Goal: Information Seeking & Learning: Learn about a topic

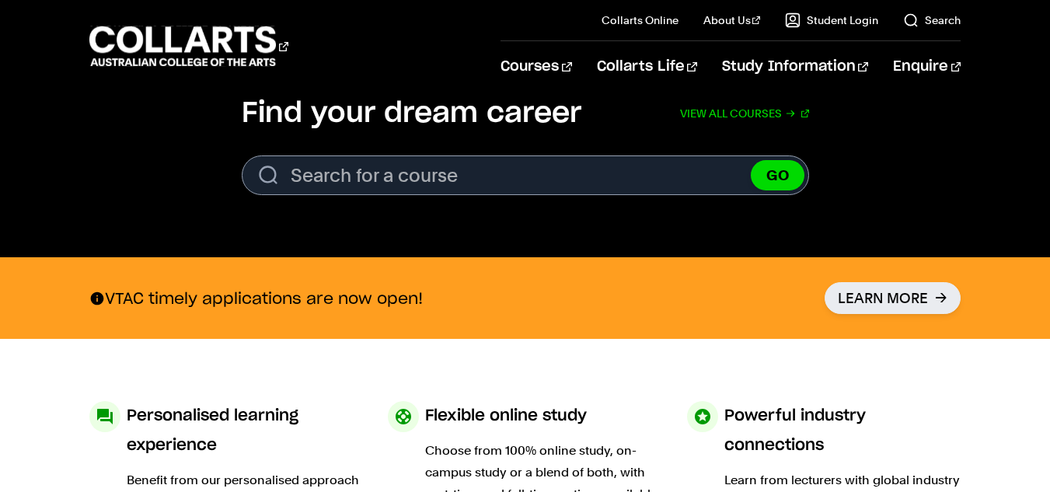
scroll to position [512, 0]
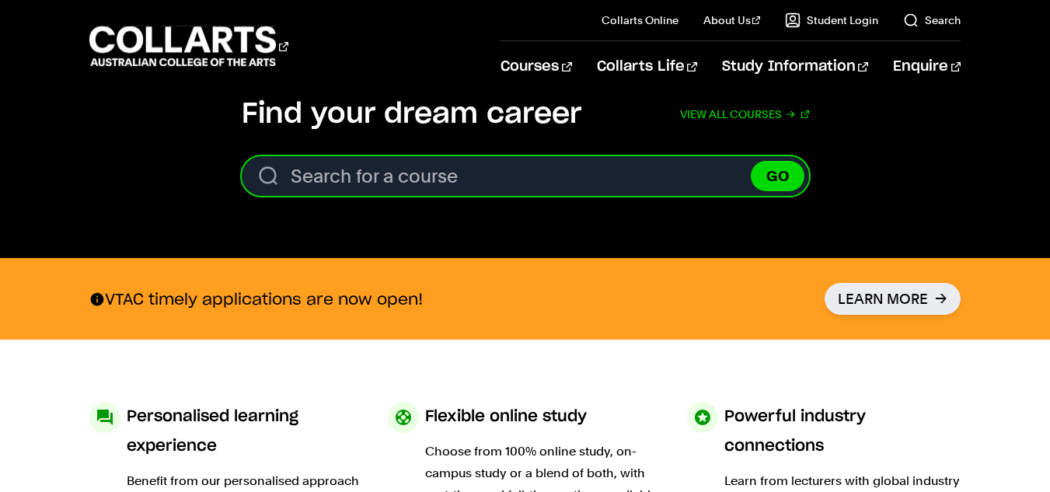
click at [681, 176] on input "Search for a course" at bounding box center [525, 176] width 567 height 40
type input "bachelor of fashion"
click at [750, 161] on button "GO" at bounding box center [777, 176] width 54 height 30
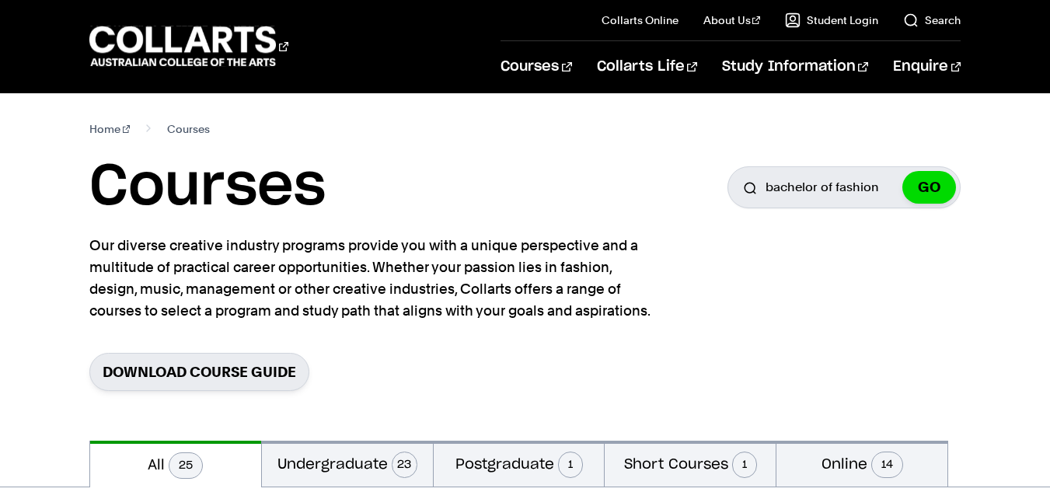
click at [841, 317] on section "Home Courses Courses Search for a course bachelor of fashion GO Our diverse cre…" at bounding box center [524, 266] width 871 height 347
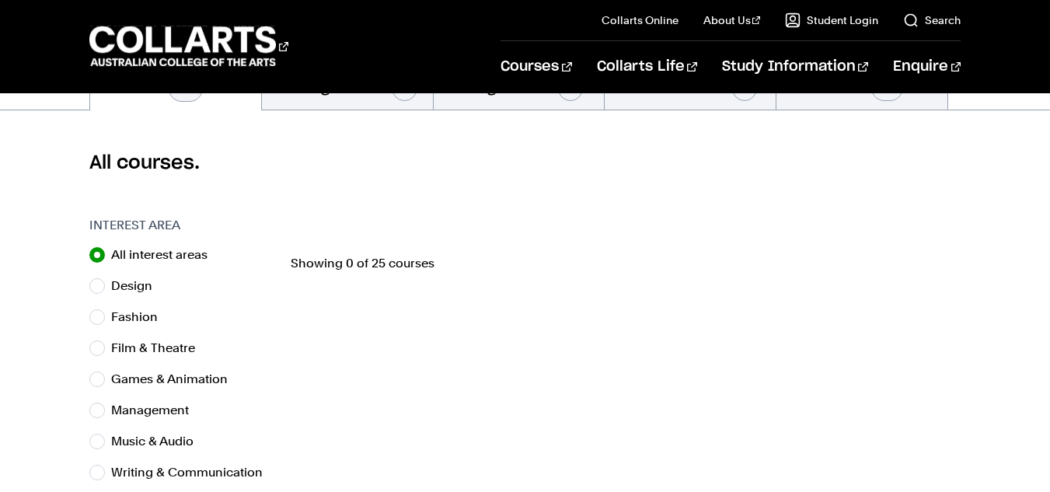
scroll to position [390, 0]
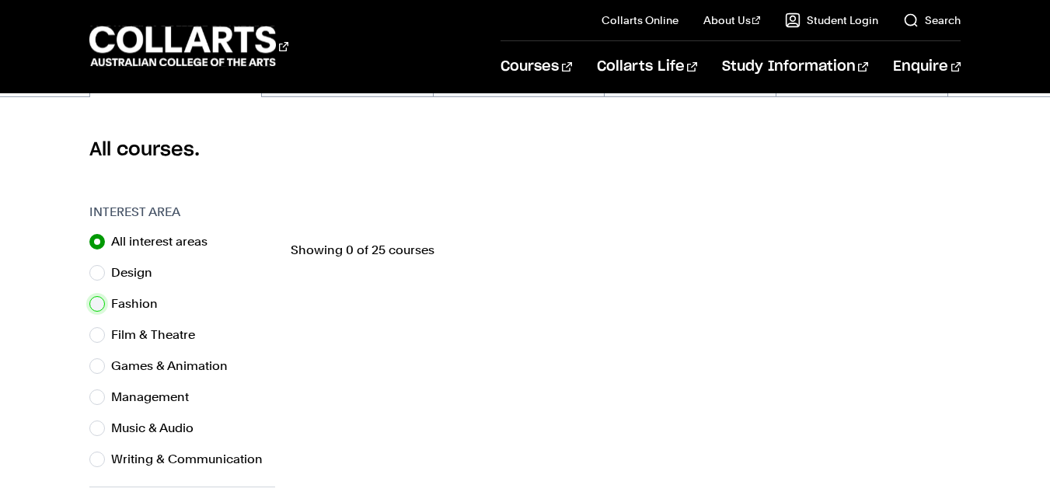
click at [94, 306] on input "Fashion" at bounding box center [97, 304] width 16 height 16
radio input "true"
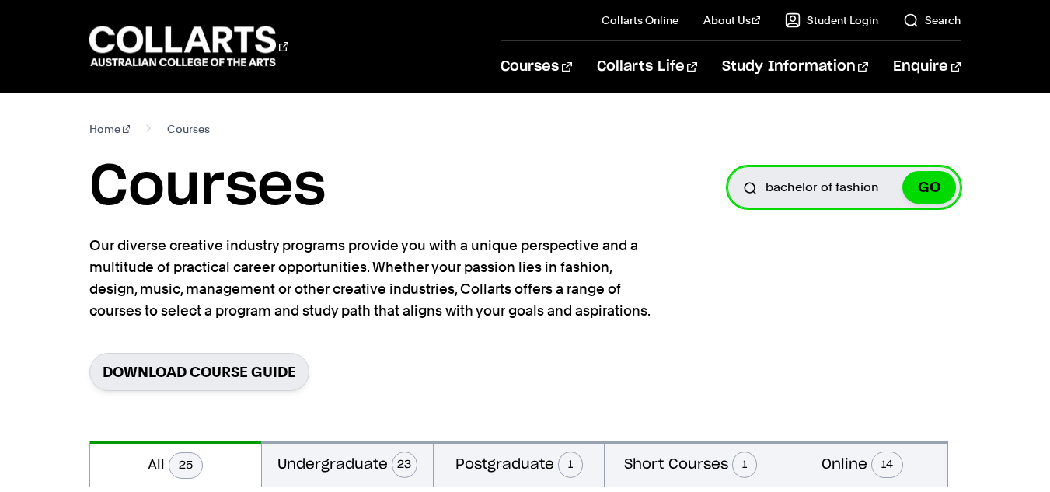
click at [832, 182] on input "bachelor of fashion" at bounding box center [843, 187] width 233 height 42
click at [799, 191] on input "bachelor of fashion" at bounding box center [843, 187] width 233 height 42
click at [793, 190] on input "bachelor of fashion" at bounding box center [843, 187] width 233 height 42
type input "fashion"
click at [902, 171] on button "GO" at bounding box center [929, 187] width 54 height 33
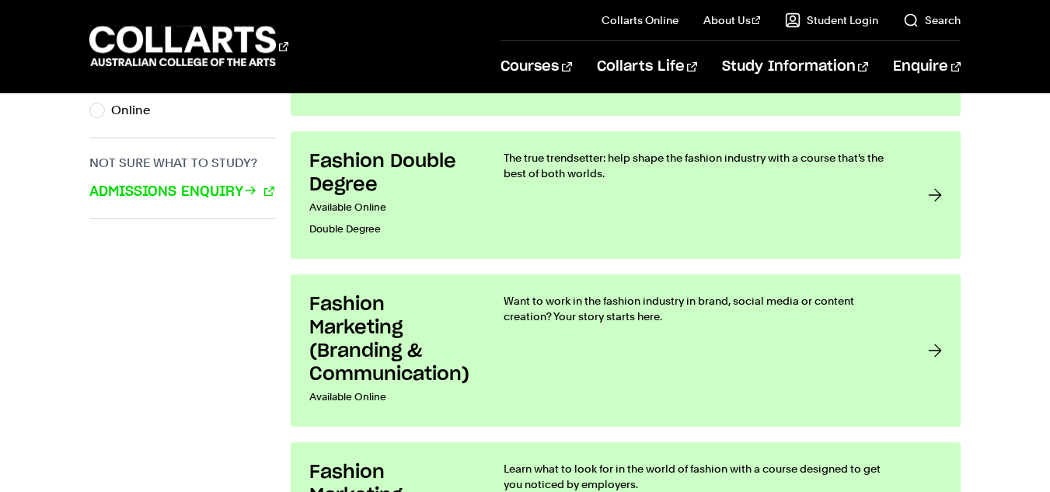
scroll to position [998, 0]
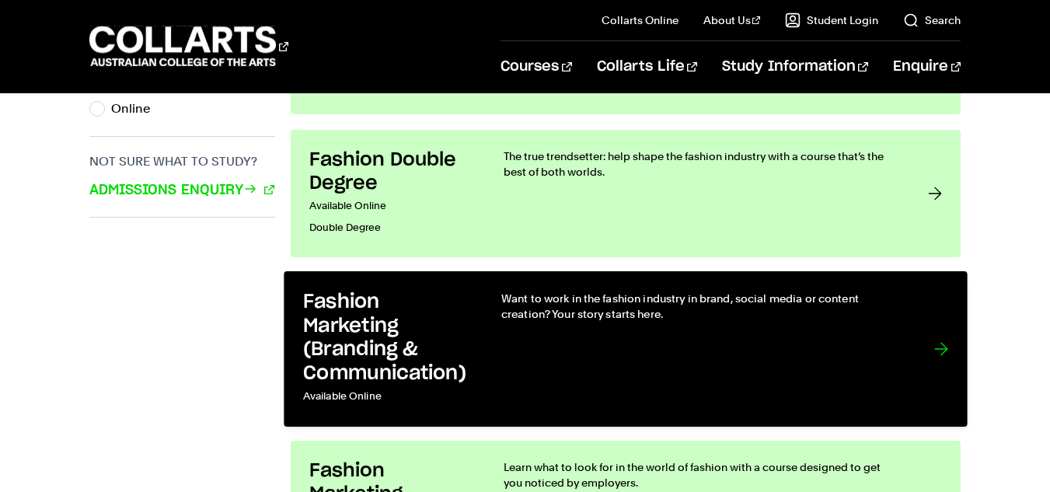
click at [716, 357] on div "Want to work in the fashion industry in brand, social media or content creation…" at bounding box center [701, 349] width 401 height 117
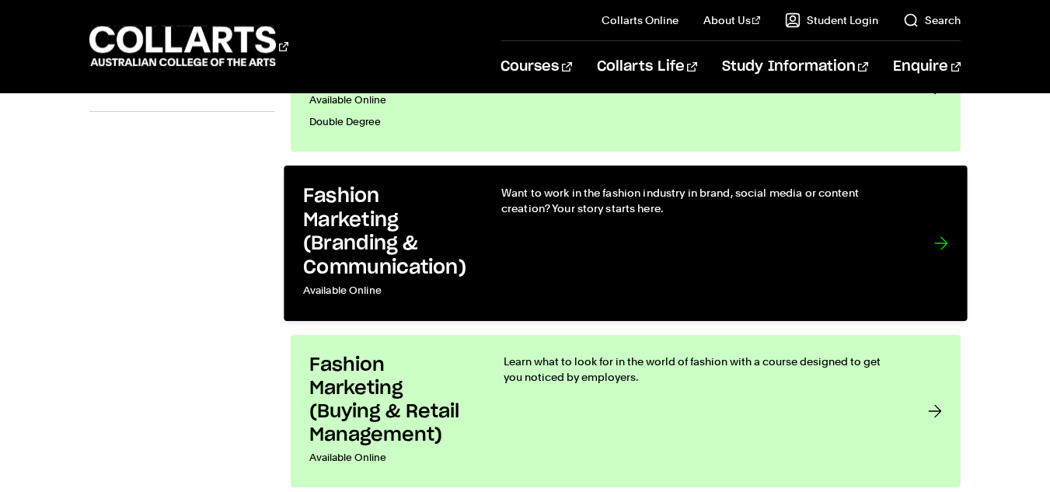
scroll to position [1111, 0]
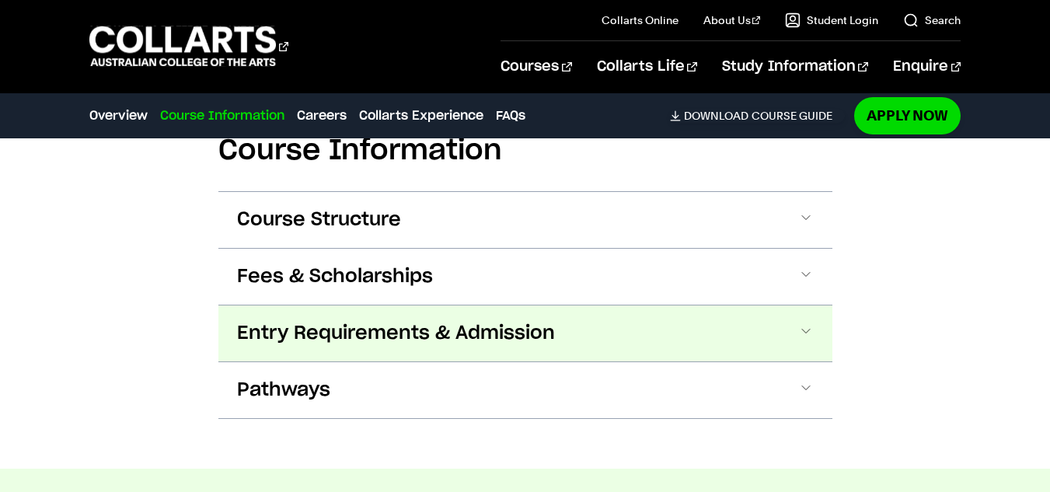
click at [782, 352] on button "Entry Requirements & Admission" at bounding box center [525, 333] width 614 height 56
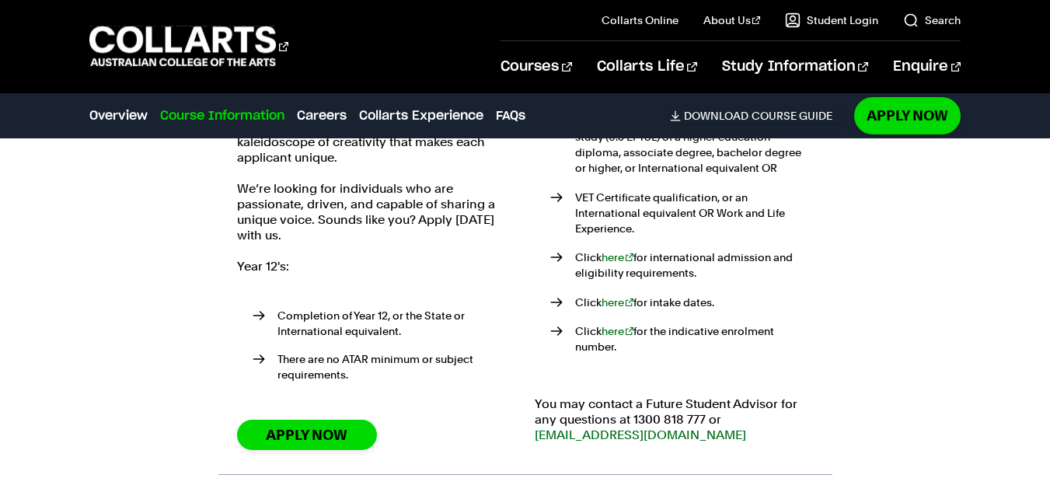
scroll to position [1977, 0]
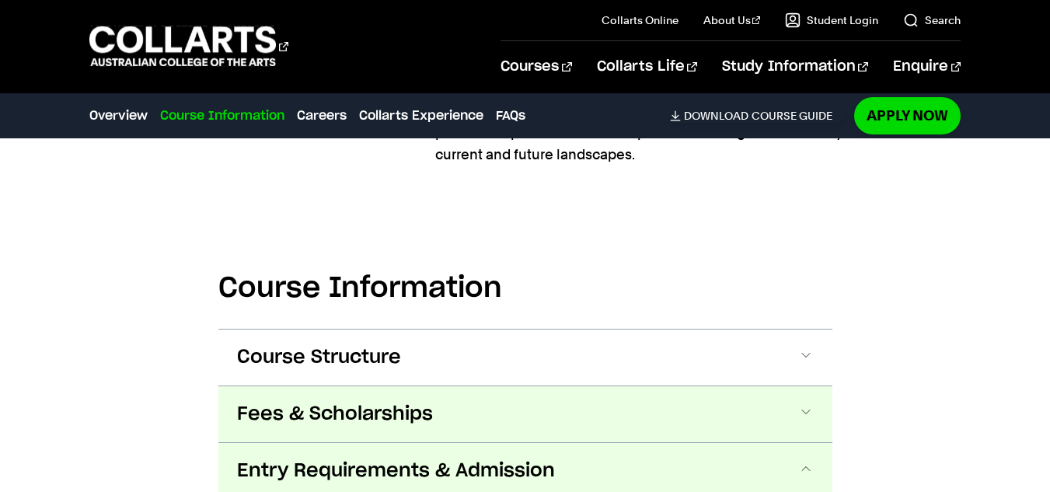
click at [806, 409] on span at bounding box center [806, 414] width 16 height 20
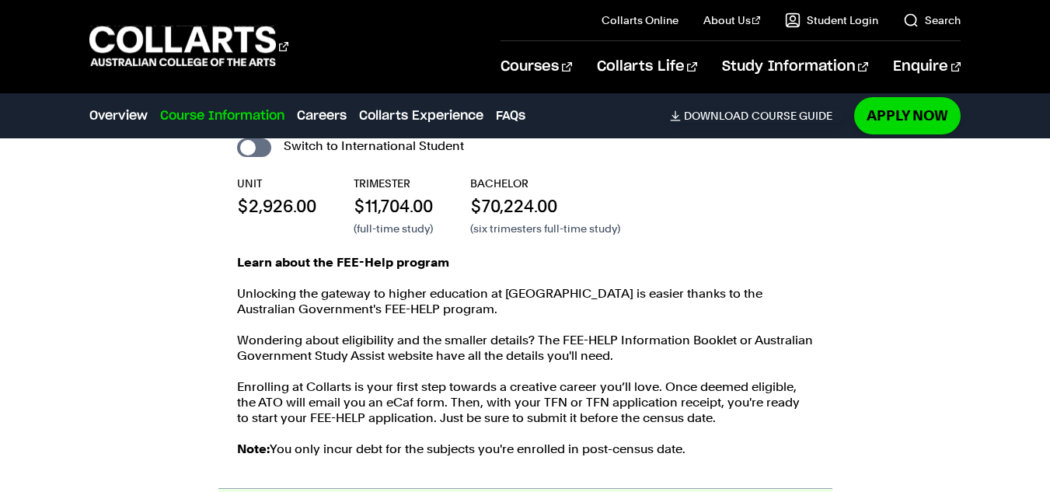
scroll to position [1882, 0]
